Goal: Find contact information: Find contact information

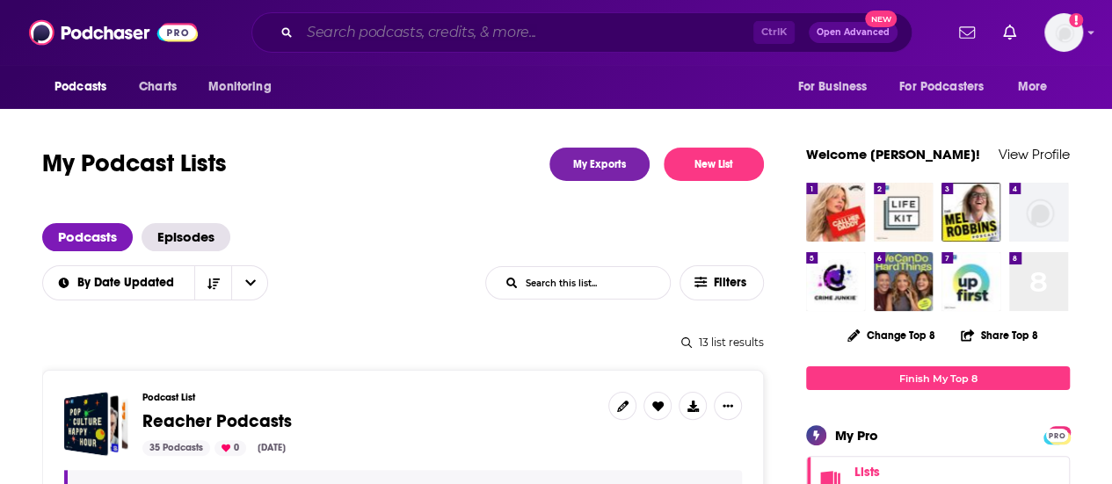
click at [365, 35] on input "Search podcasts, credits, & more..." at bounding box center [527, 32] width 454 height 28
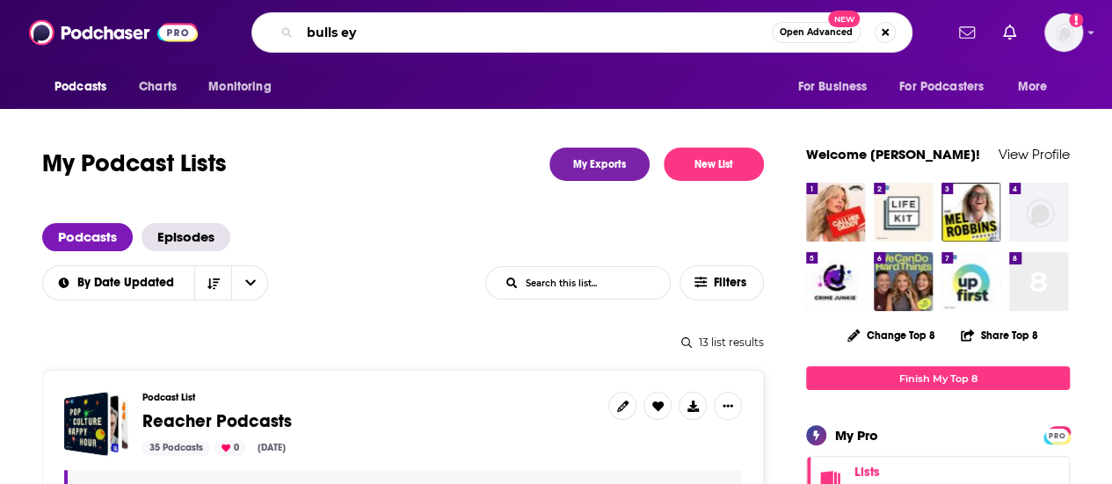
type input "bulls eye"
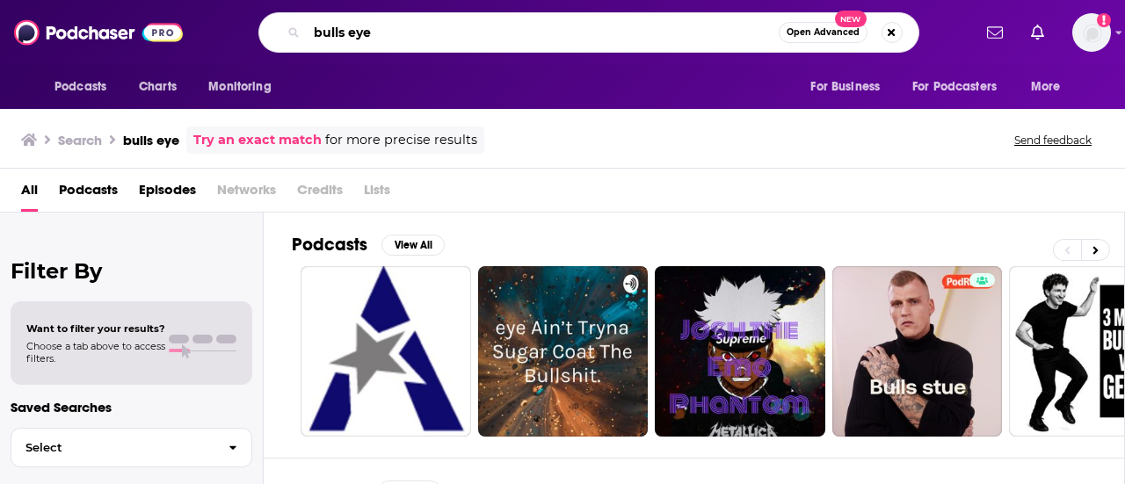
click at [422, 35] on input "bulls eye" at bounding box center [543, 32] width 472 height 28
type input "bulls eye with [PERSON_NAME]"
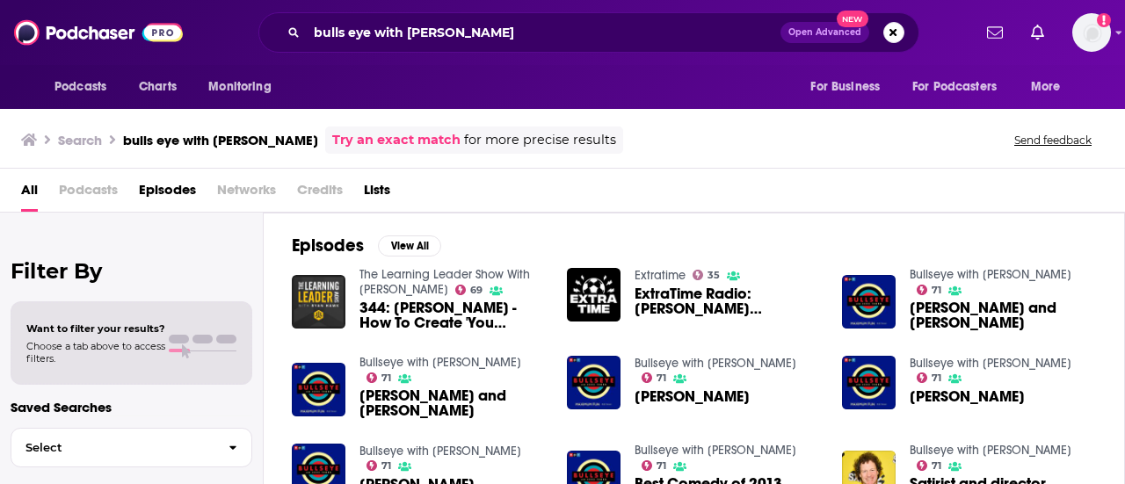
click at [445, 356] on div "Podcasts Charts Monitoring bulls eye with [PERSON_NAME] Open Advanced New For B…" at bounding box center [562, 242] width 1125 height 484
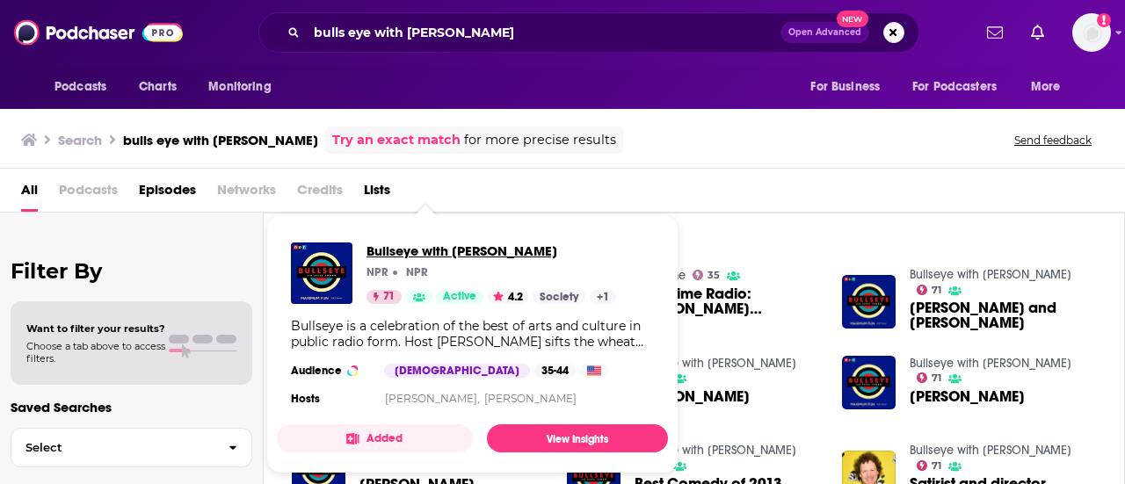
click at [479, 252] on span "Bullseye with [PERSON_NAME]" at bounding box center [492, 251] width 250 height 17
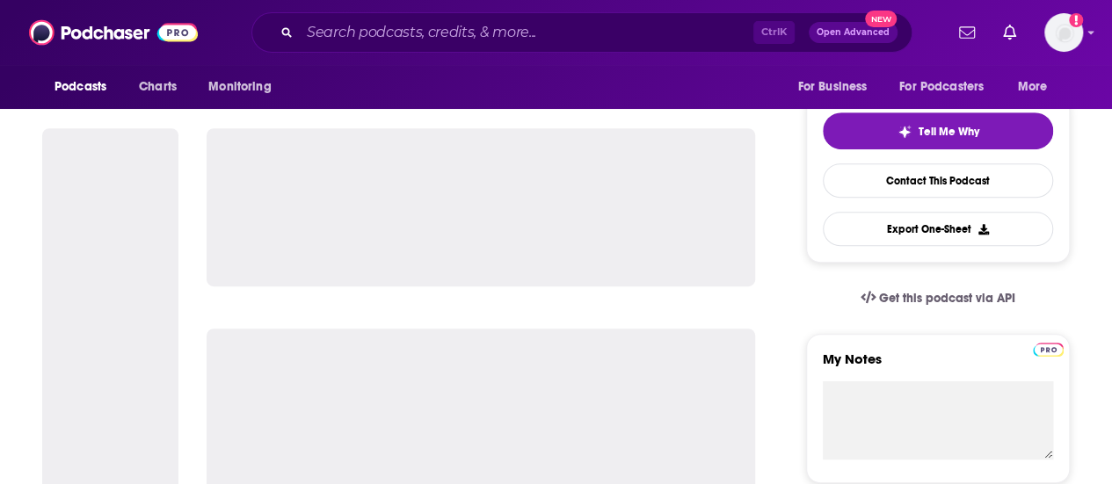
scroll to position [440, 0]
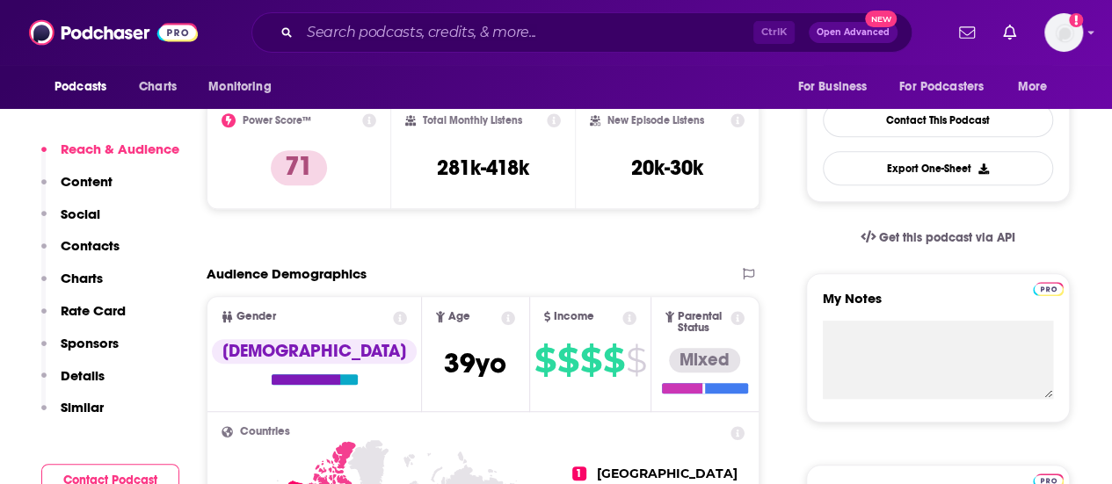
click at [86, 249] on p "Contacts" at bounding box center [90, 245] width 59 height 17
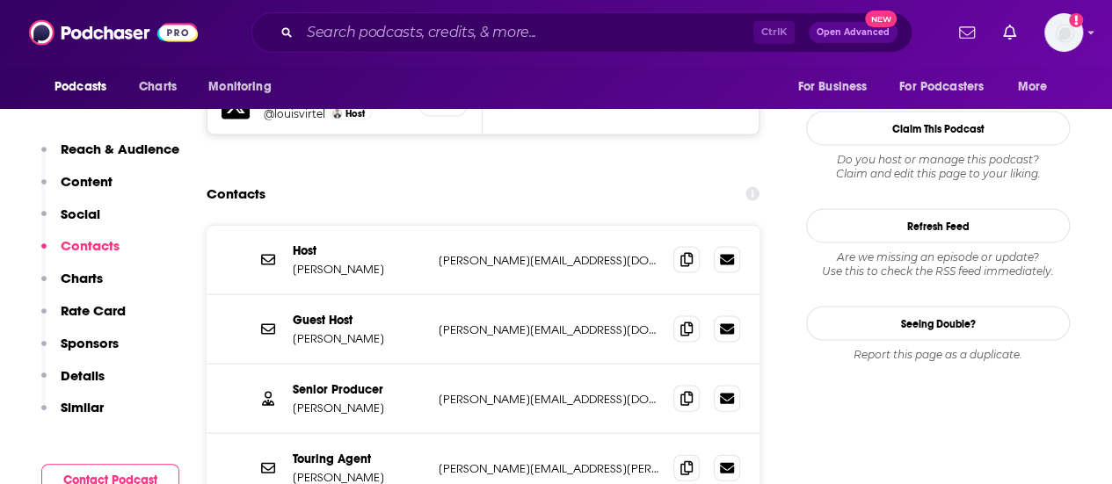
scroll to position [1707, 0]
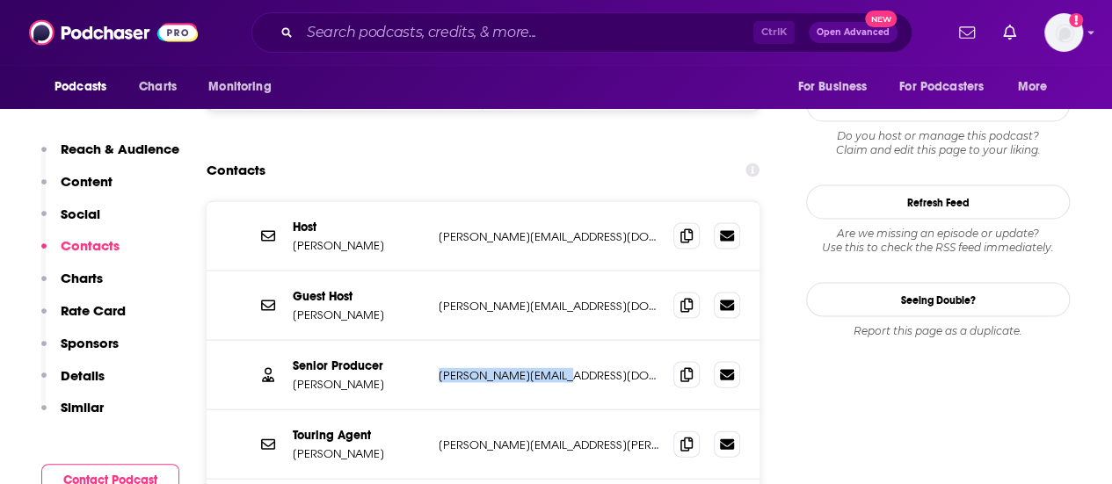
drag, startPoint x: 573, startPoint y: 284, endPoint x: 426, endPoint y: 290, distance: 147.0
click at [426, 341] on div "Senior Producer [PERSON_NAME] [PERSON_NAME][EMAIL_ADDRESS][DOMAIN_NAME] [PERSON…" at bounding box center [483, 375] width 553 height 69
copy div "[PERSON_NAME][EMAIL_ADDRESS][DOMAIN_NAME]"
